Goal: Information Seeking & Learning: Learn about a topic

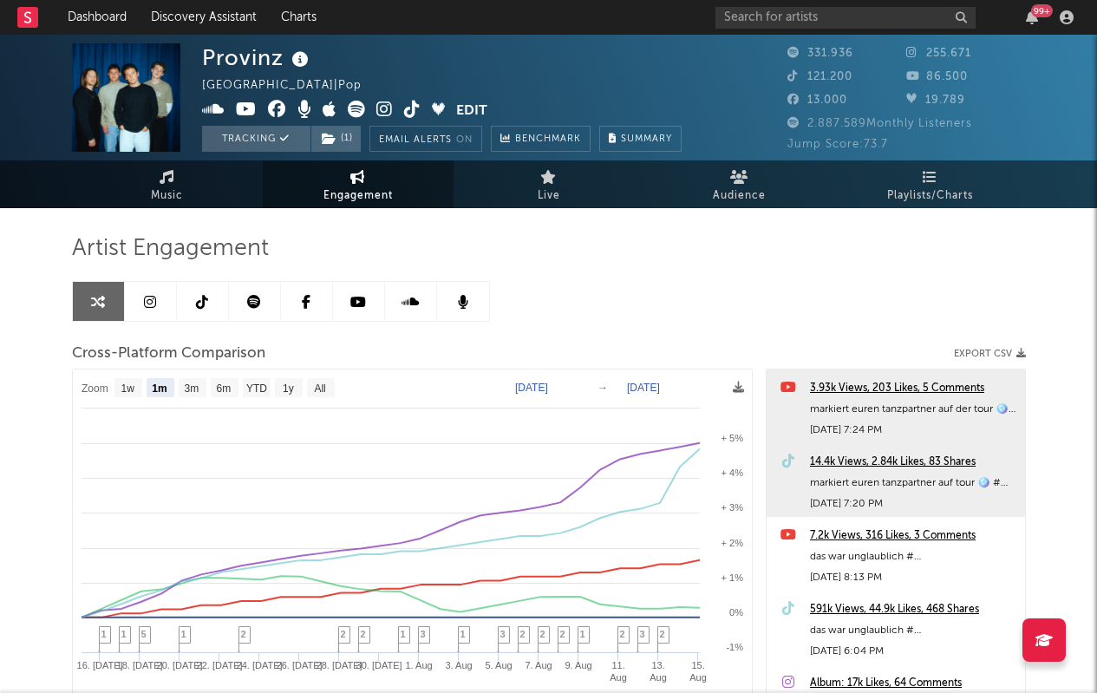
select select "1m"
click at [771, 19] on input "text" at bounding box center [845, 18] width 260 height 22
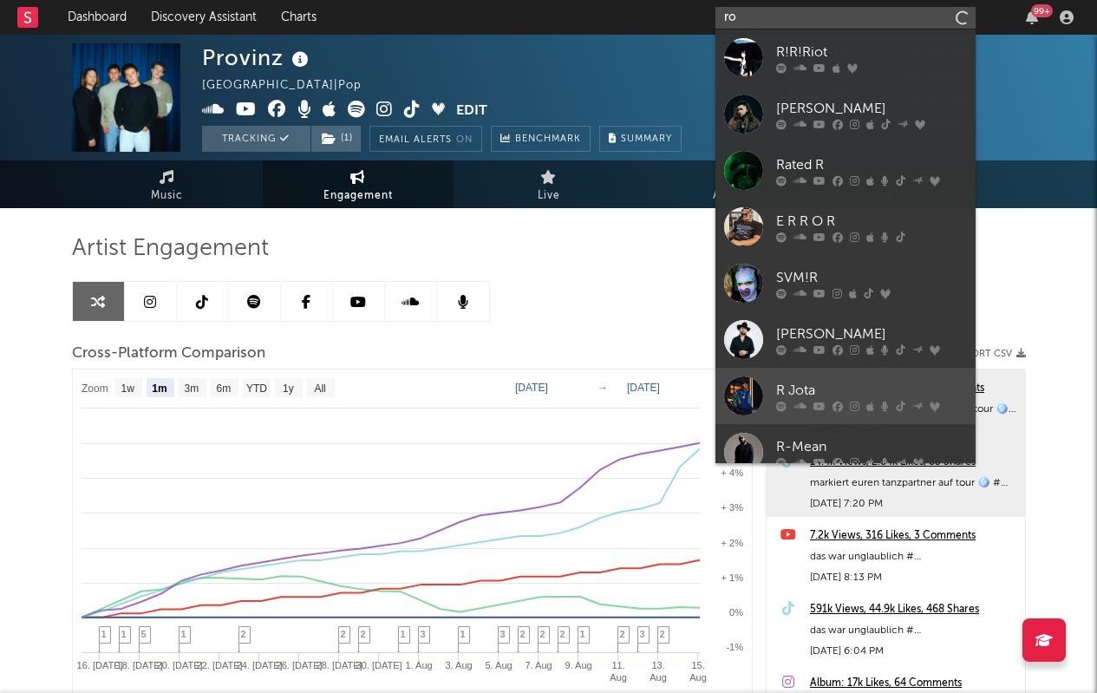
type input "r"
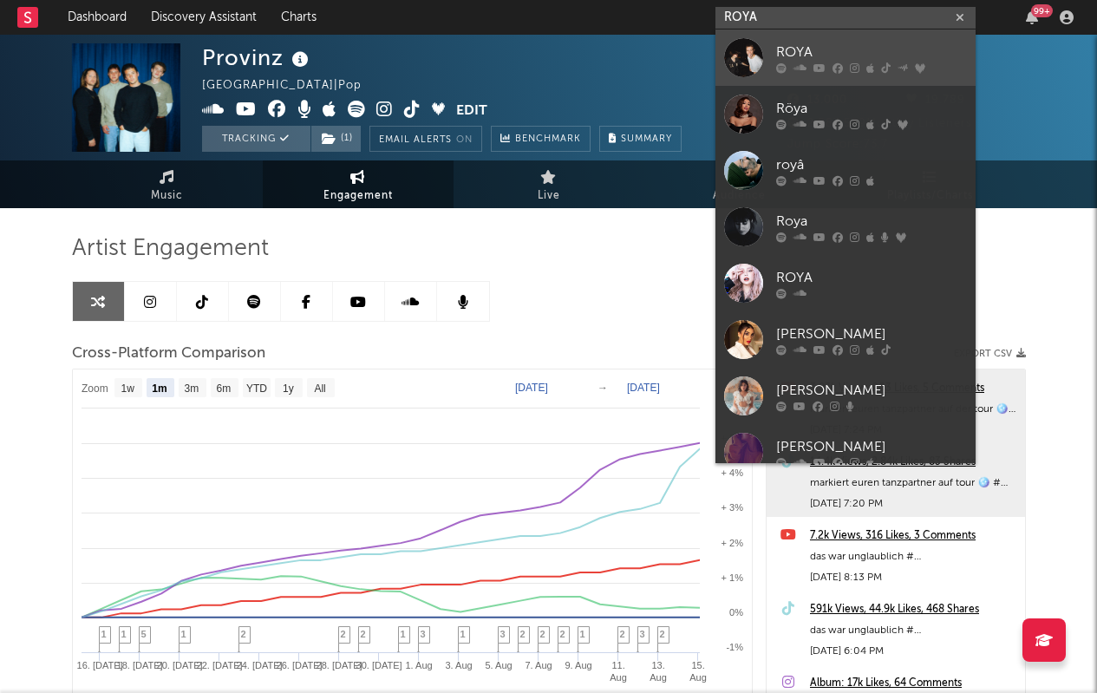
type input "ROYA"
click at [849, 59] on div "ROYA" at bounding box center [871, 52] width 191 height 21
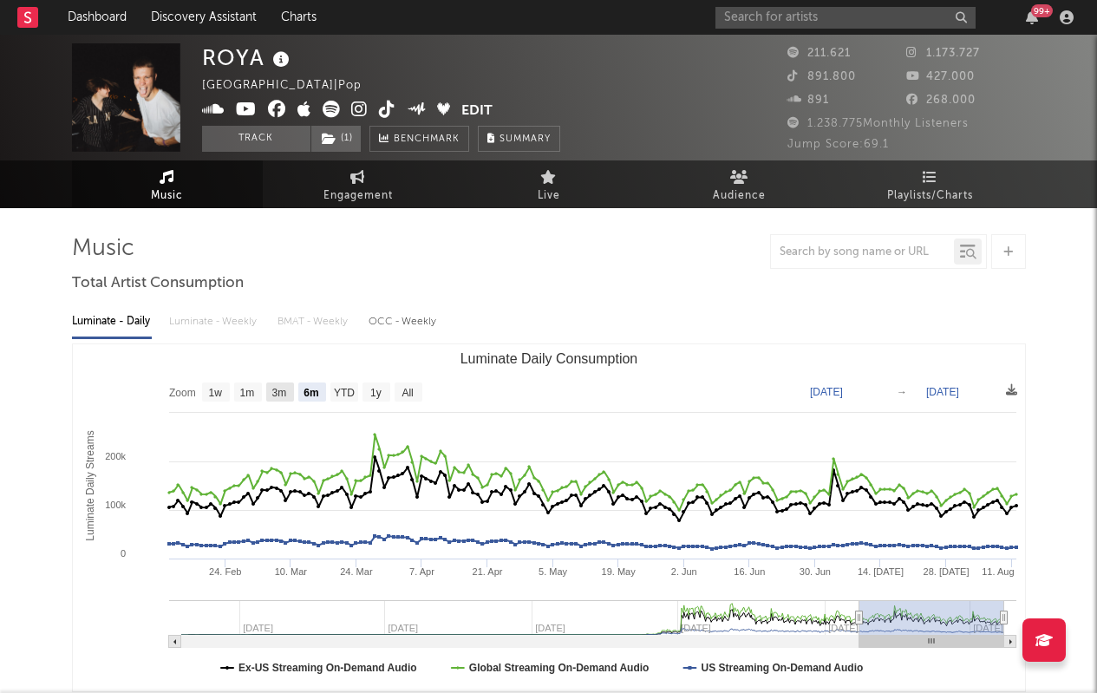
click at [284, 388] on text "3m" at bounding box center [278, 393] width 15 height 12
select select "3m"
type input "[DATE]"
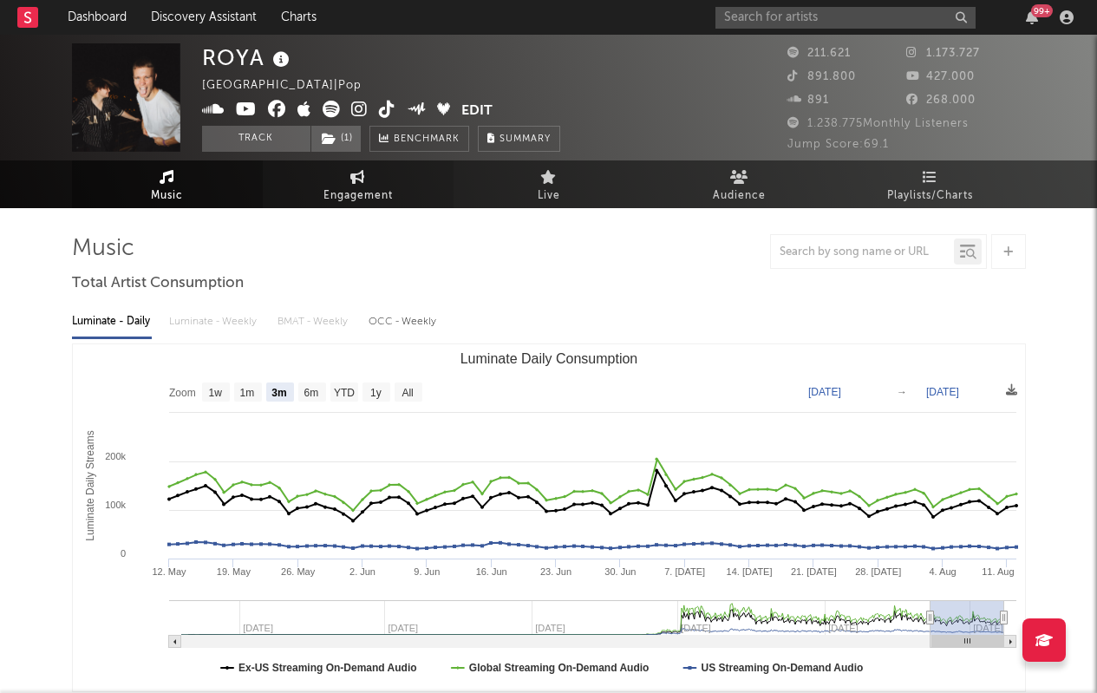
click at [357, 186] on span "Engagement" at bounding box center [357, 196] width 69 height 21
select select "1w"
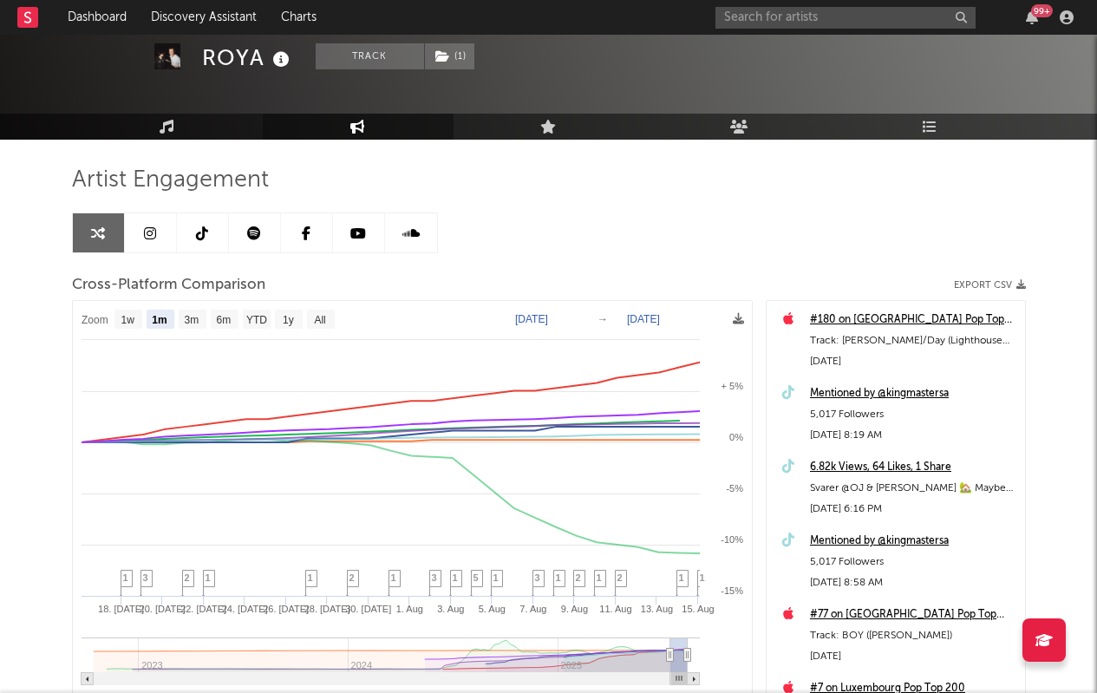
scroll to position [68, 0]
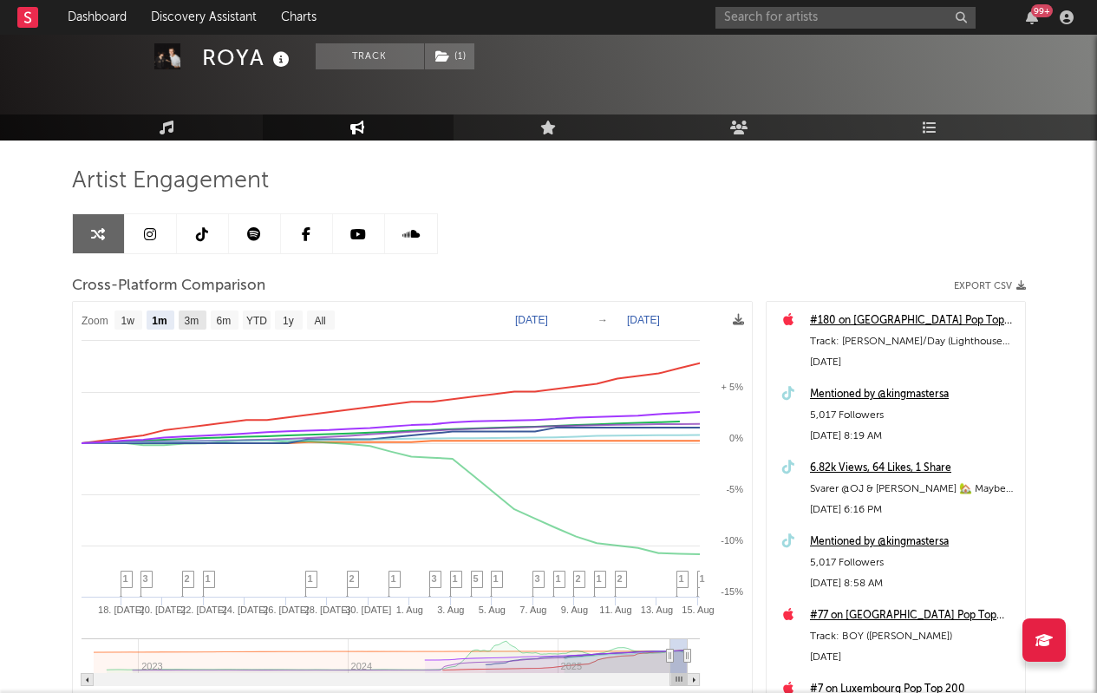
click at [189, 326] on rect at bounding box center [193, 319] width 28 height 19
select select "3m"
type input "[DATE]"
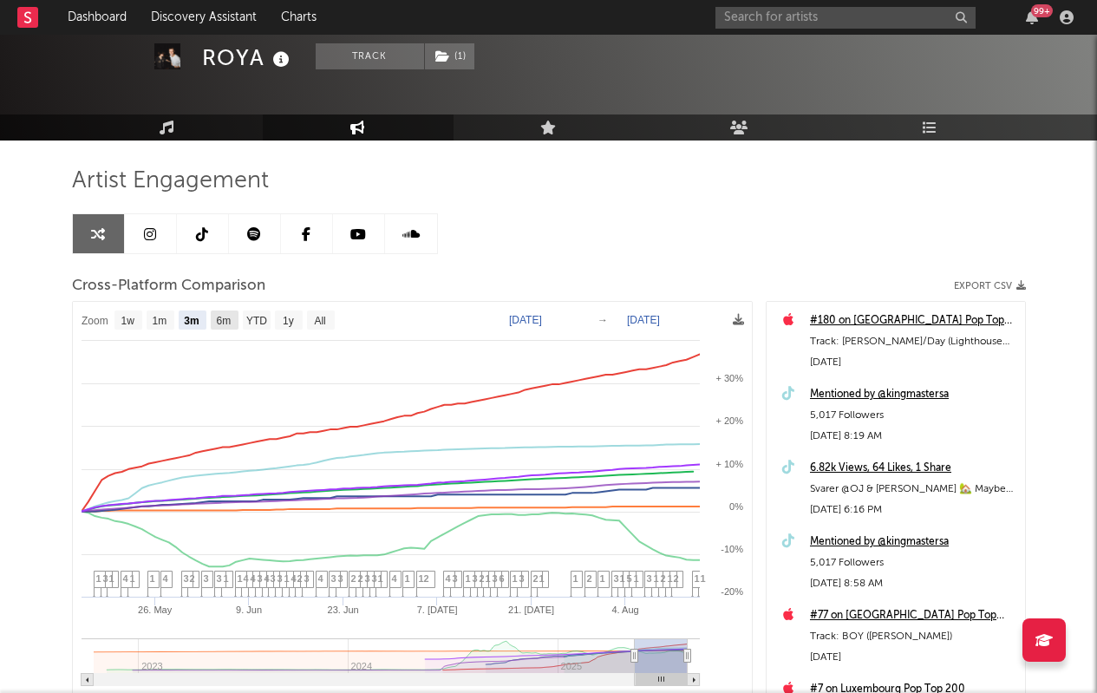
click at [220, 327] on rect at bounding box center [225, 319] width 28 height 19
select select "6m"
type input "[DATE]"
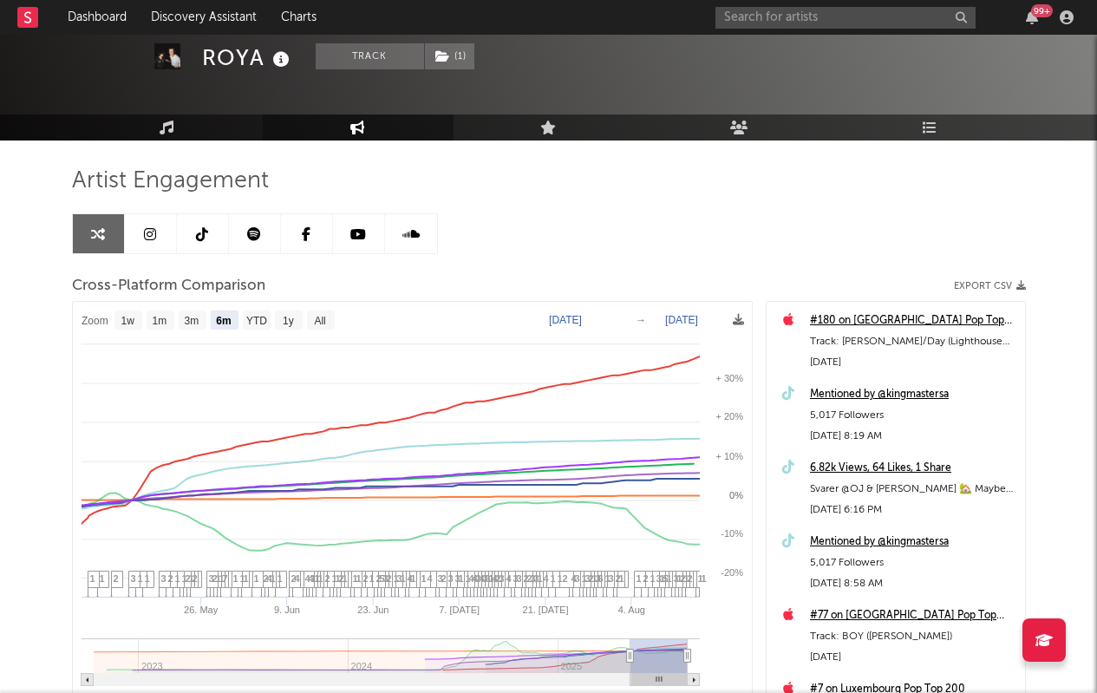
select select "6m"
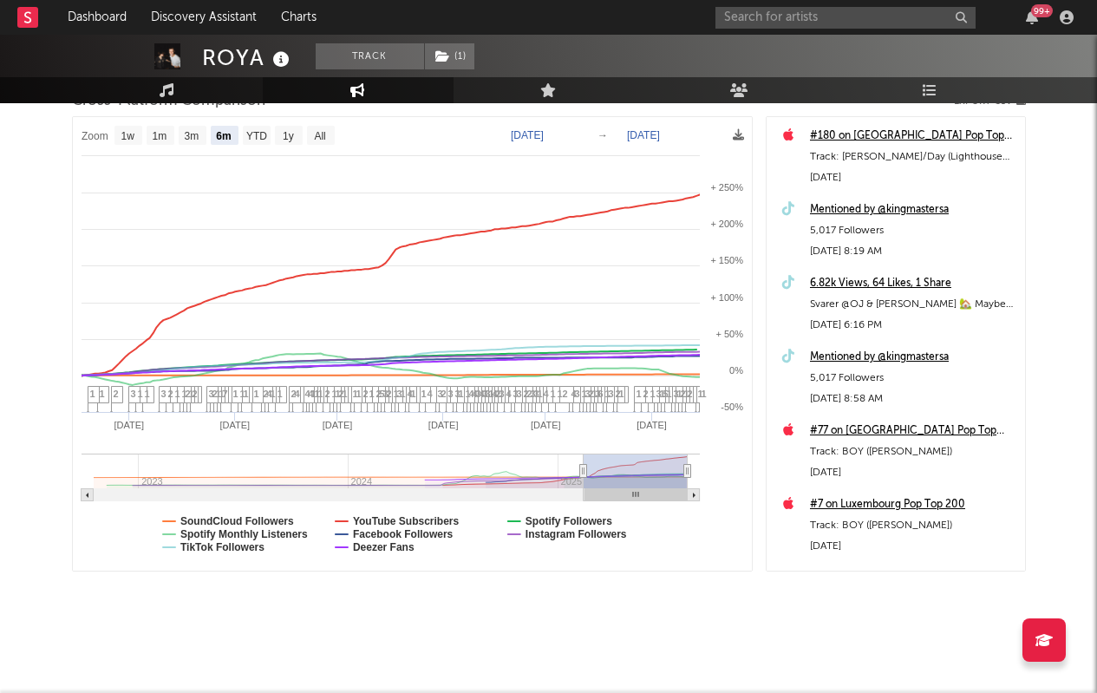
scroll to position [0, 0]
